Goal: Transaction & Acquisition: Purchase product/service

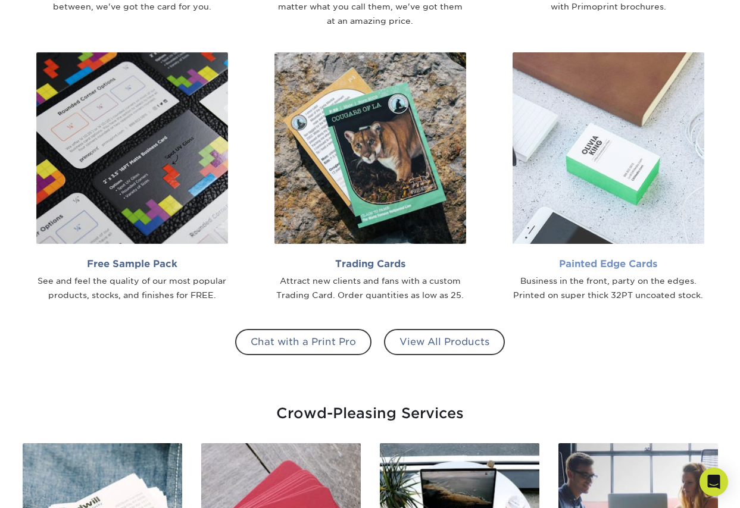
scroll to position [926, 0]
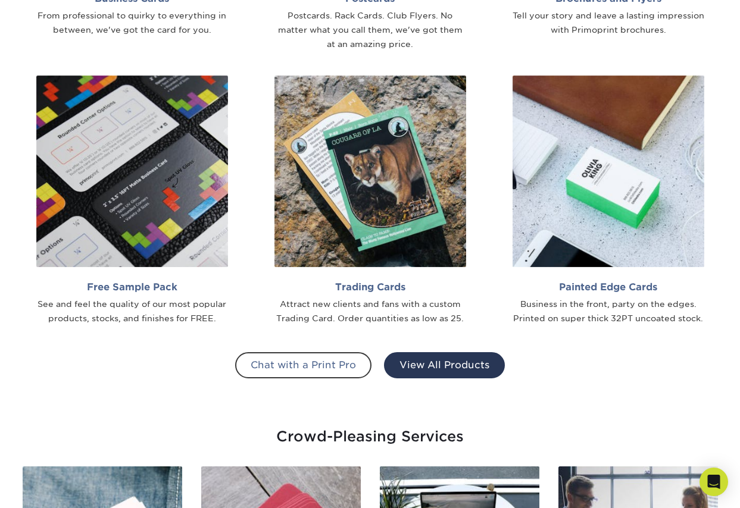
click at [483, 357] on link "View All Products" at bounding box center [444, 365] width 121 height 26
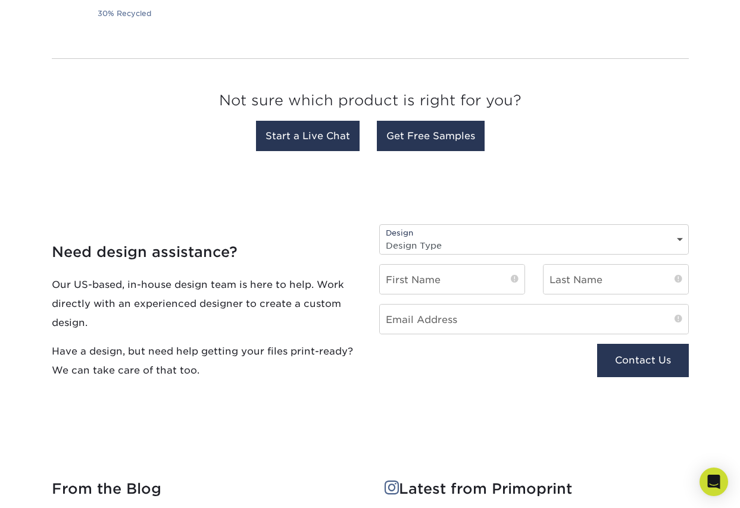
scroll to position [1180, 0]
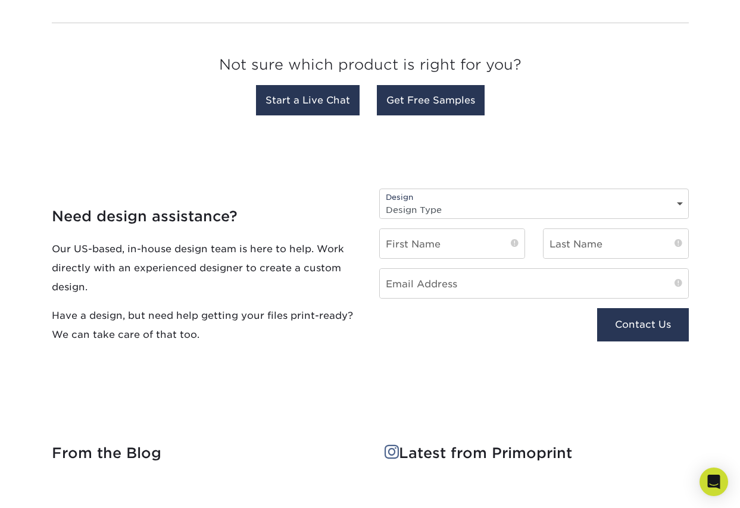
click at [458, 201] on select "Design Type Design Edits New Design" at bounding box center [534, 209] width 308 height 17
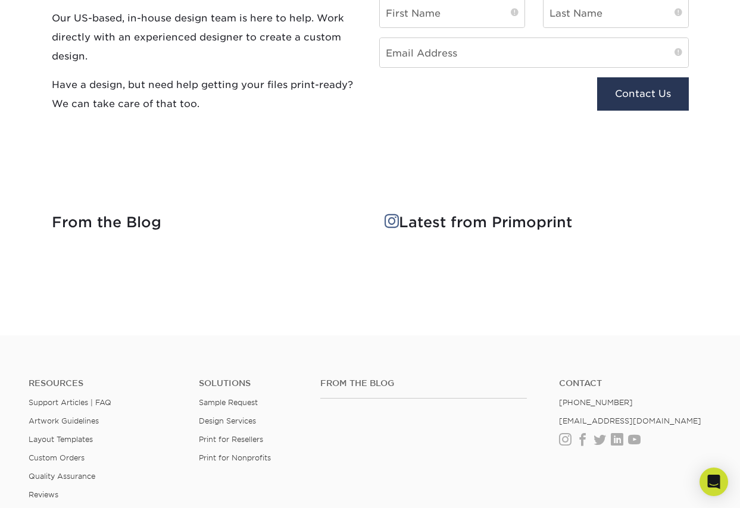
scroll to position [1420, 0]
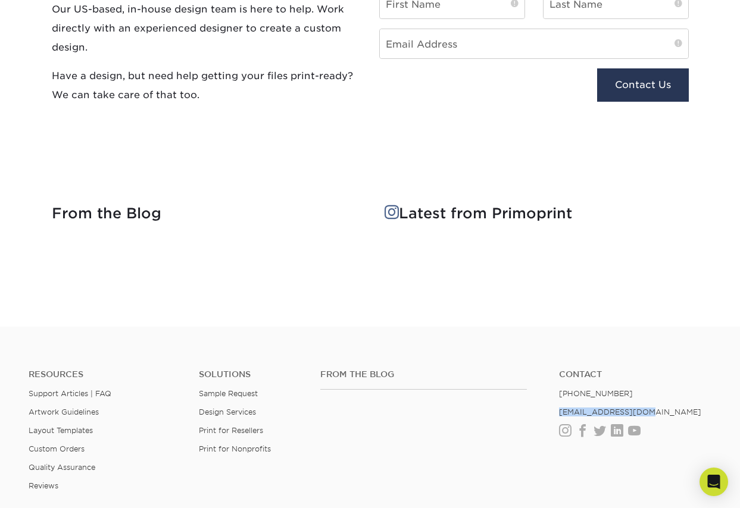
drag, startPoint x: 656, startPoint y: 408, endPoint x: 556, endPoint y: 412, distance: 99.5
click at [556, 412] on ul "Contact [PHONE_NUMBER] [EMAIL_ADDRESS][DOMAIN_NAME] Instagram Facebook Twitter …" at bounding box center [635, 403] width 170 height 67
copy link "[EMAIL_ADDRESS][DOMAIN_NAME]"
